Goal: Check status: Check status

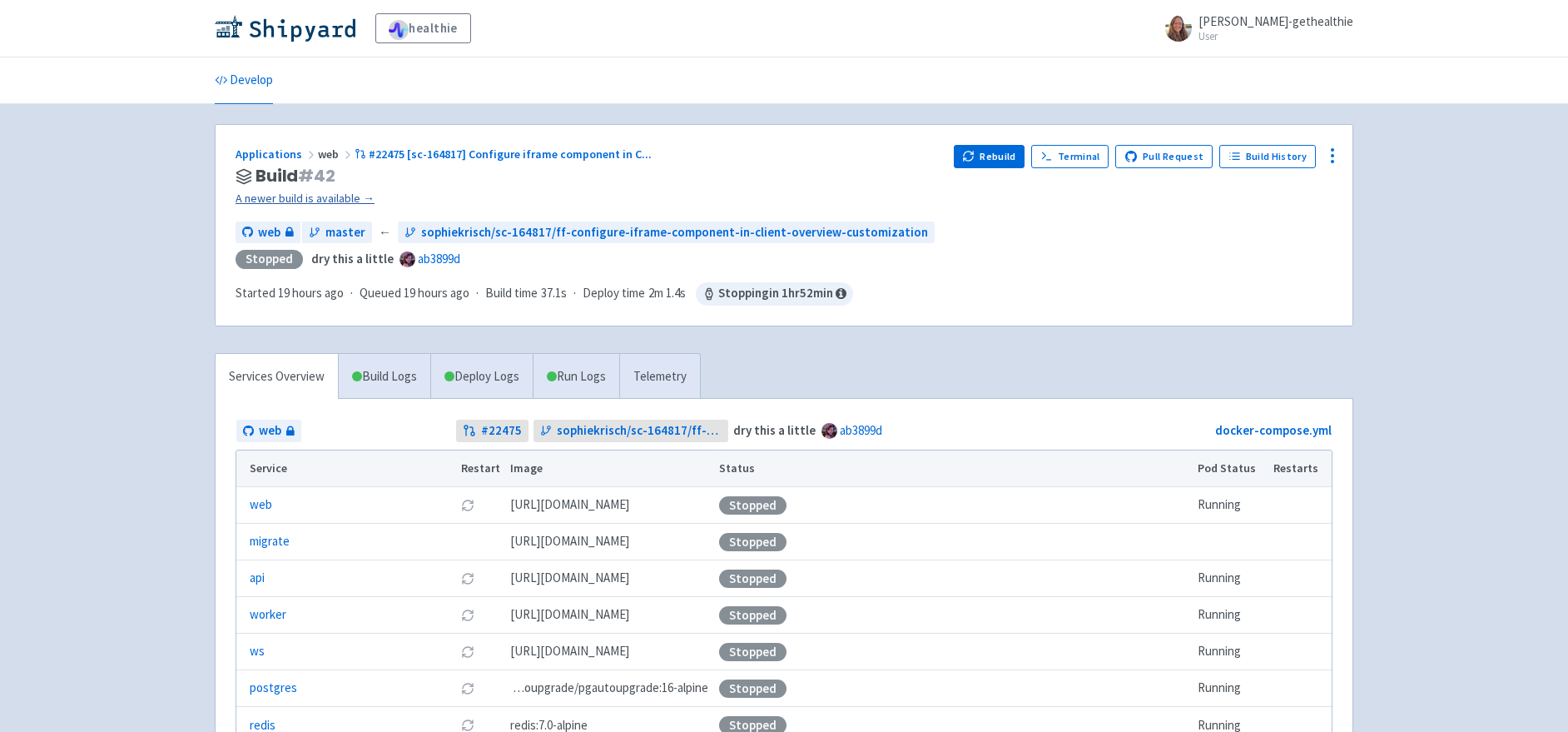
click at [325, 202] on link "A newer build is available →" at bounding box center [588, 199] width 705 height 19
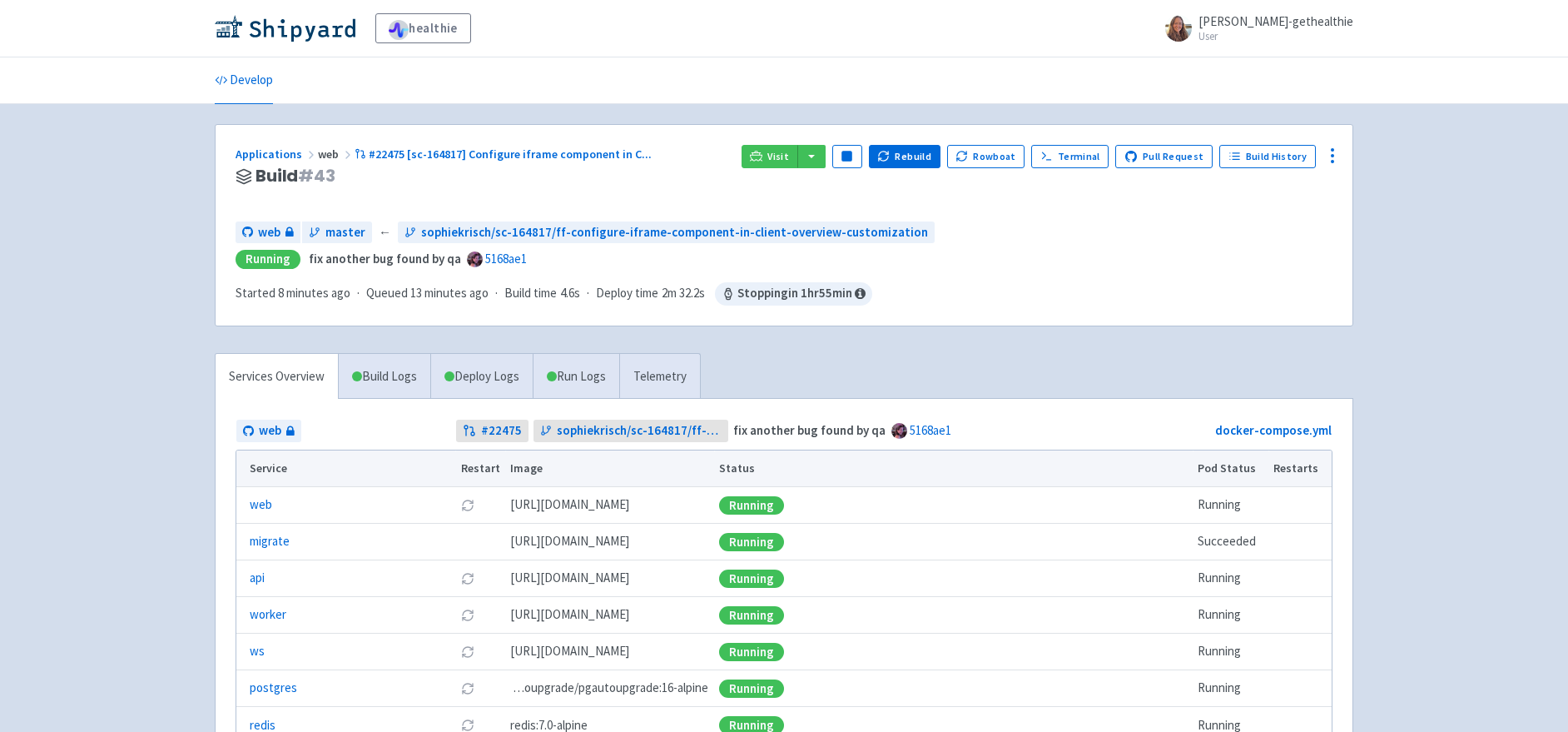
click at [668, 156] on div "Applications web #22475 [sc-164817] Configure iframe component in C ..." at bounding box center [482, 154] width 492 height 19
